Goal: Task Accomplishment & Management: Use online tool/utility

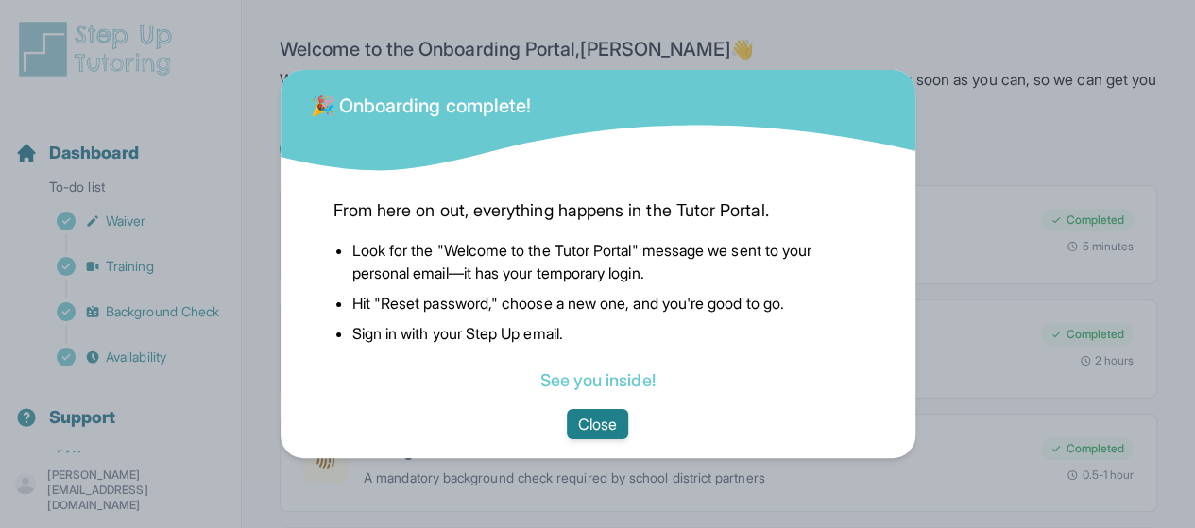
click at [594, 433] on button "Close" at bounding box center [597, 424] width 61 height 30
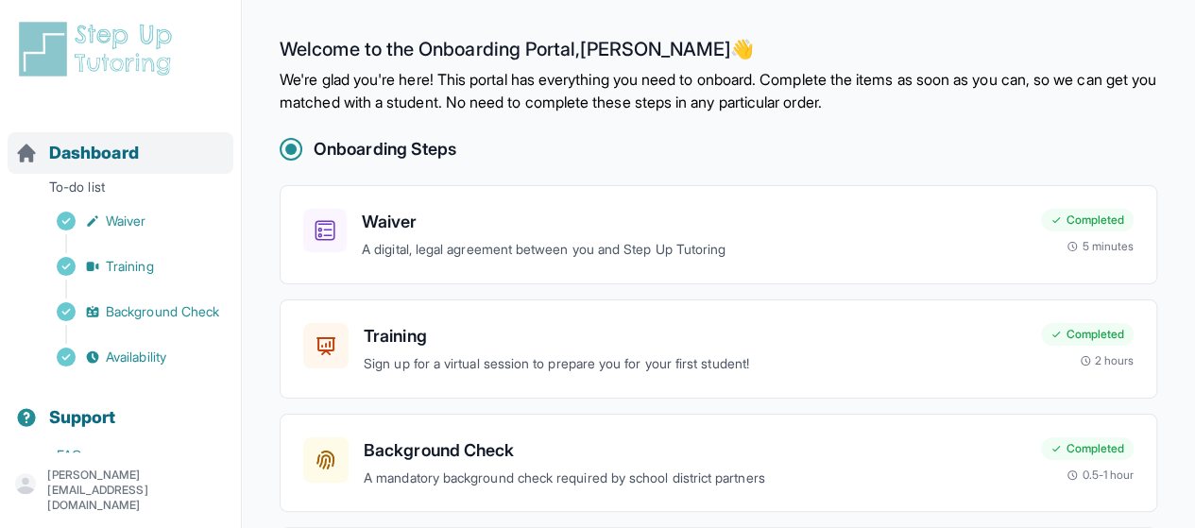
click at [53, 165] on span "Dashboard" at bounding box center [94, 153] width 90 height 26
click at [36, 154] on icon "Sidebar" at bounding box center [26, 153] width 23 height 23
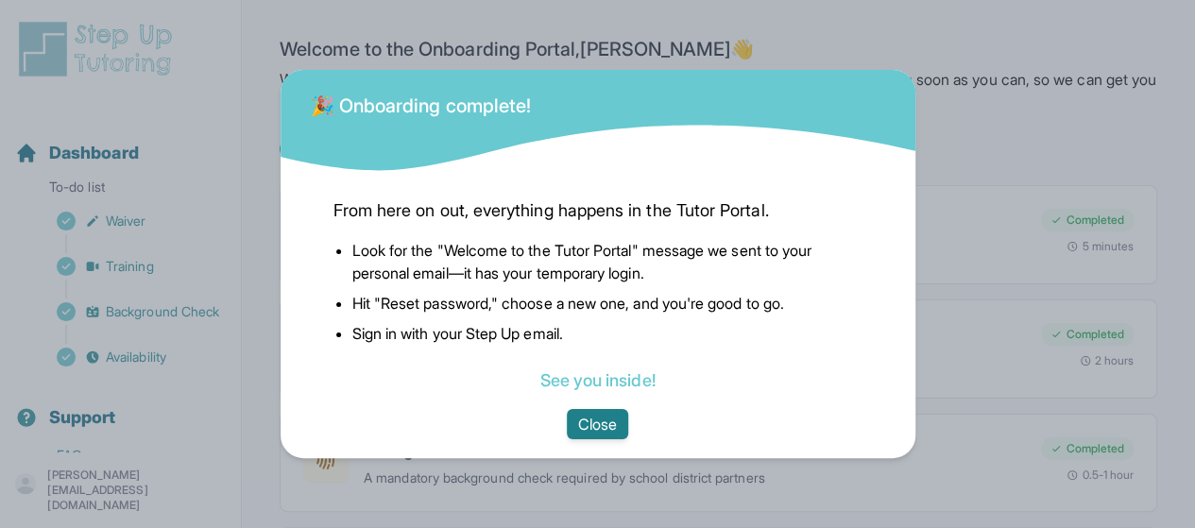
click at [621, 428] on button "Close" at bounding box center [597, 424] width 61 height 30
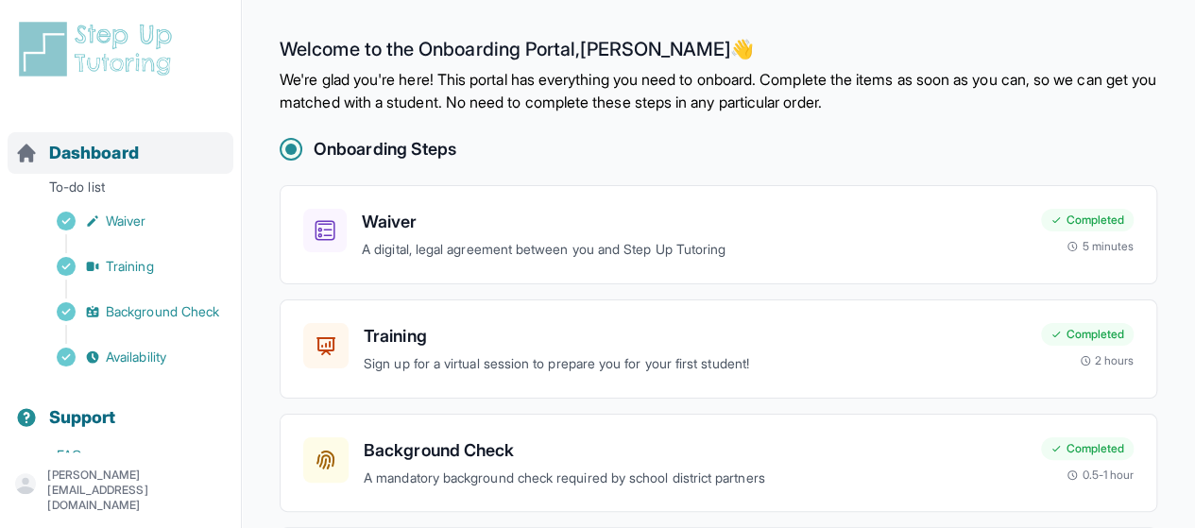
click at [100, 144] on span "Dashboard" at bounding box center [94, 153] width 90 height 26
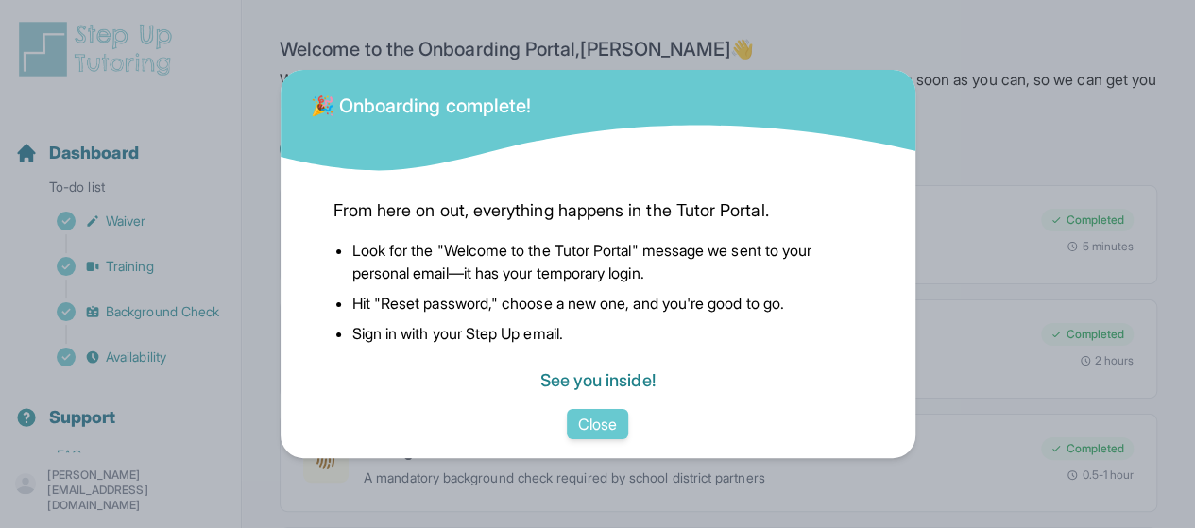
click at [587, 382] on link "See you inside!" at bounding box center [596, 380] width 115 height 20
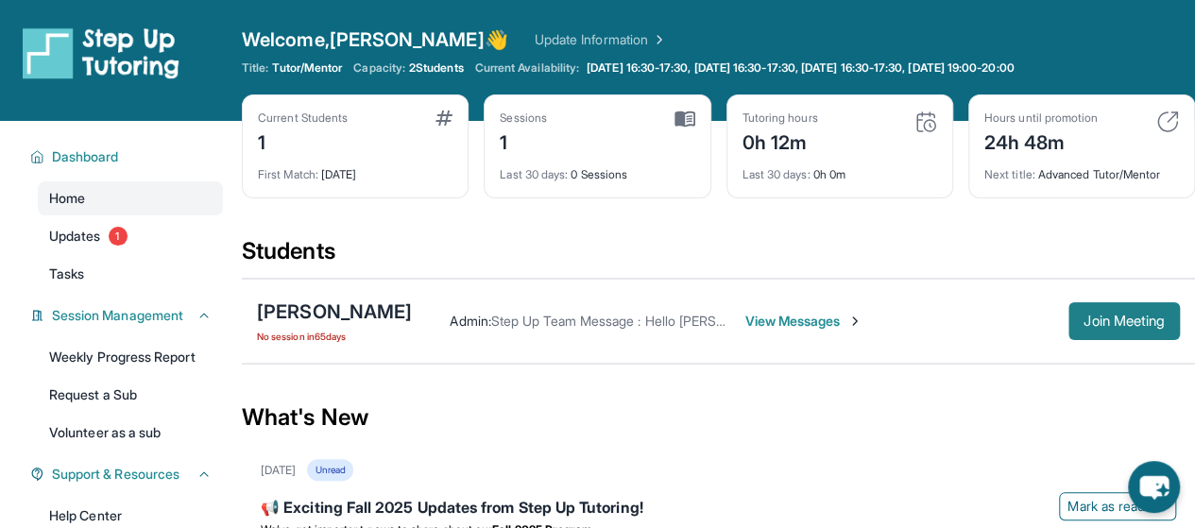
click at [1096, 317] on span "Join Meeting" at bounding box center [1123, 320] width 81 height 11
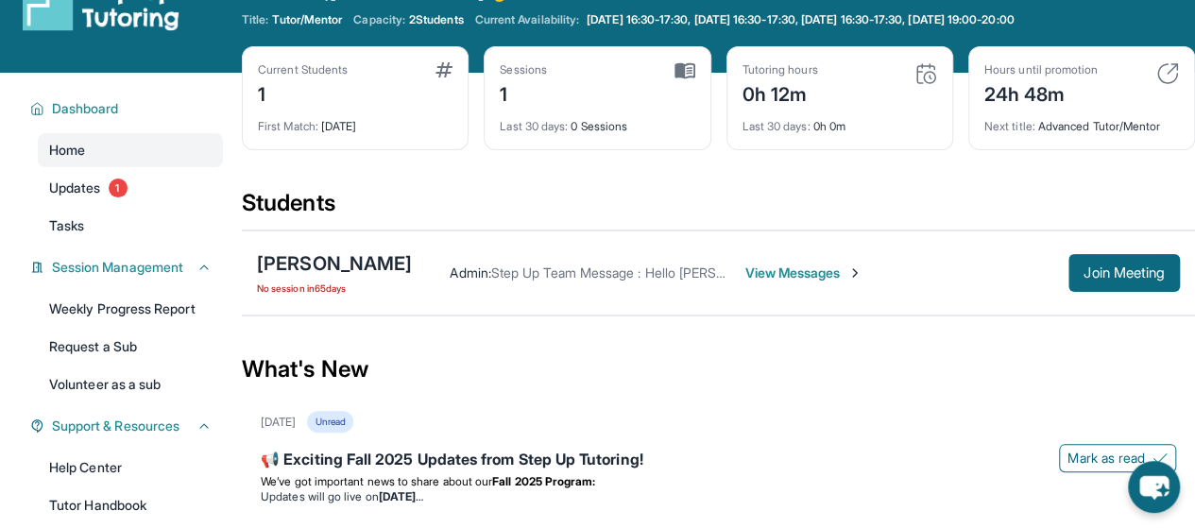
scroll to position [52, 0]
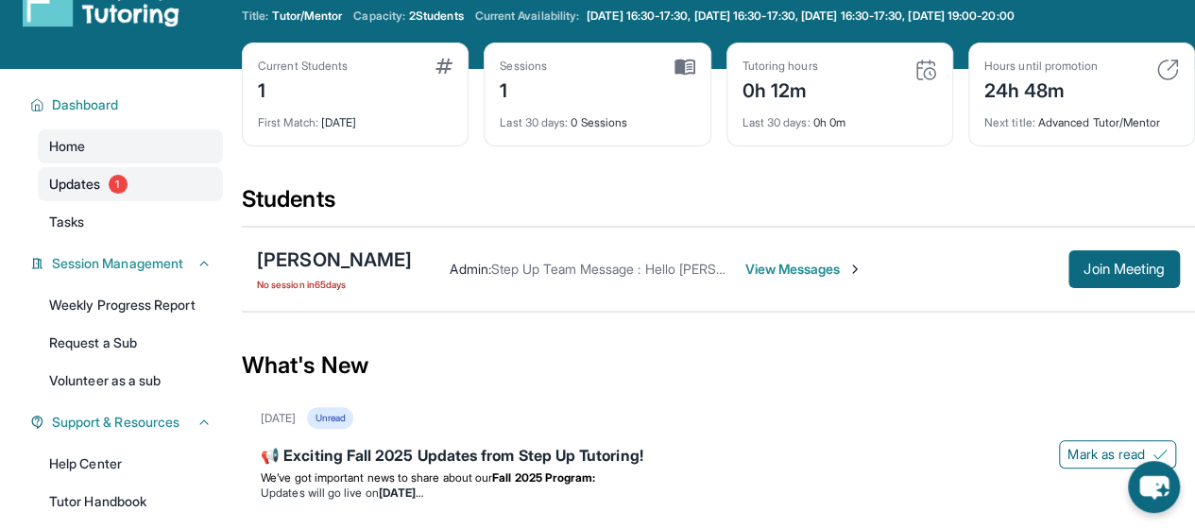
click at [110, 188] on link "Updates 1" at bounding box center [130, 184] width 185 height 34
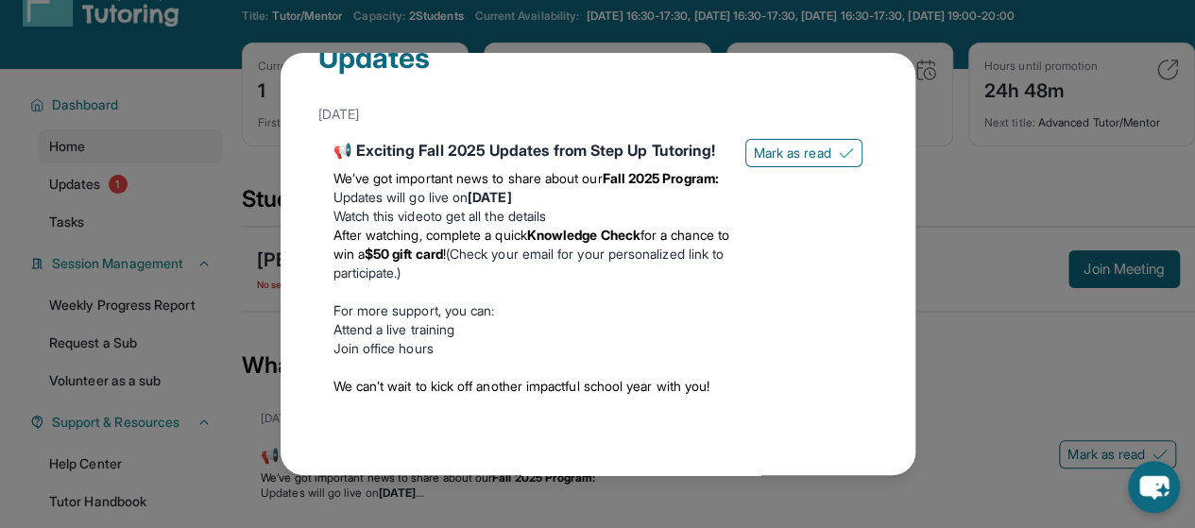
scroll to position [0, 0]
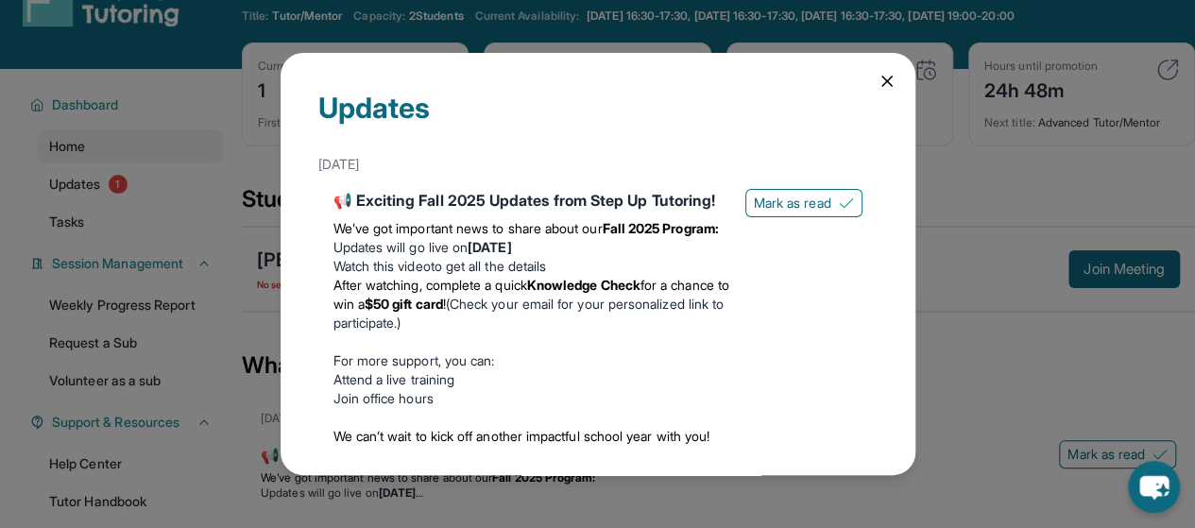
click at [877, 77] on icon at bounding box center [886, 81] width 19 height 19
